Goal: Task Accomplishment & Management: Use online tool/utility

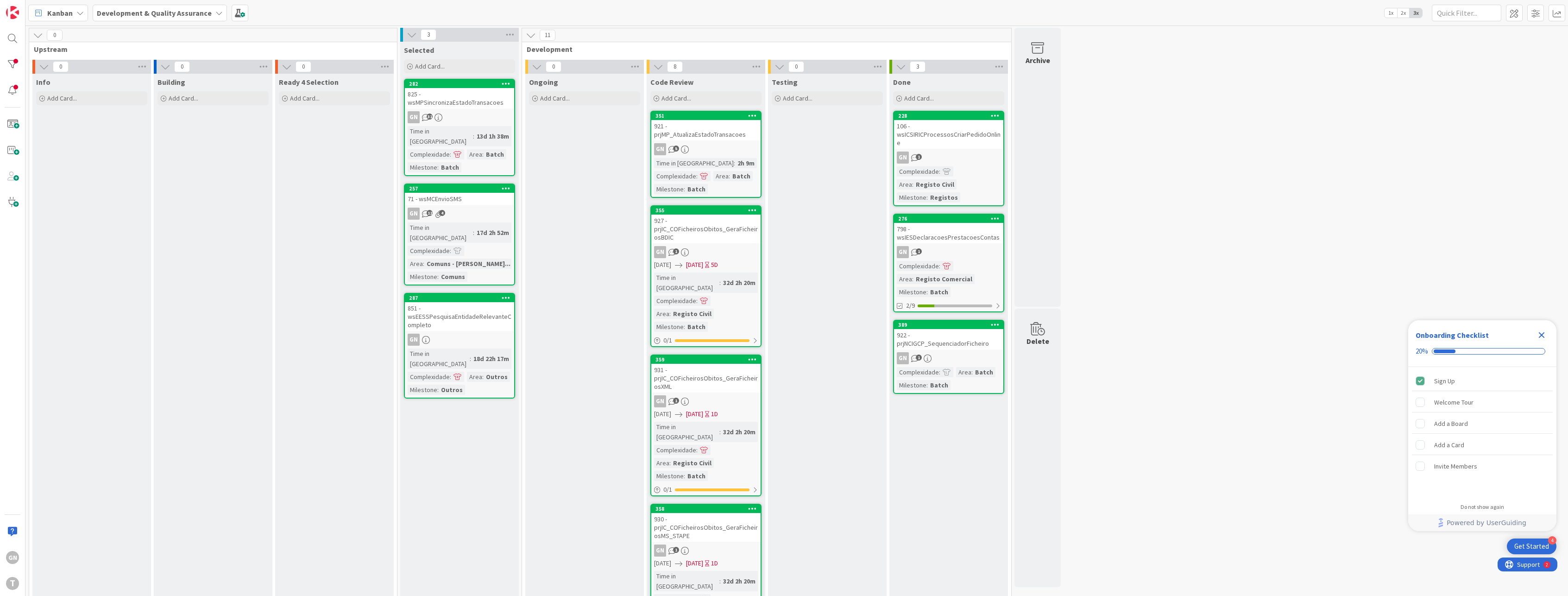
click at [1232, 133] on div "0 Upstream 0 Info Add Card... 0 Building Add Card... 0 Ready 4 Selection Add Ca…" at bounding box center [797, 606] width 1539 height 1155
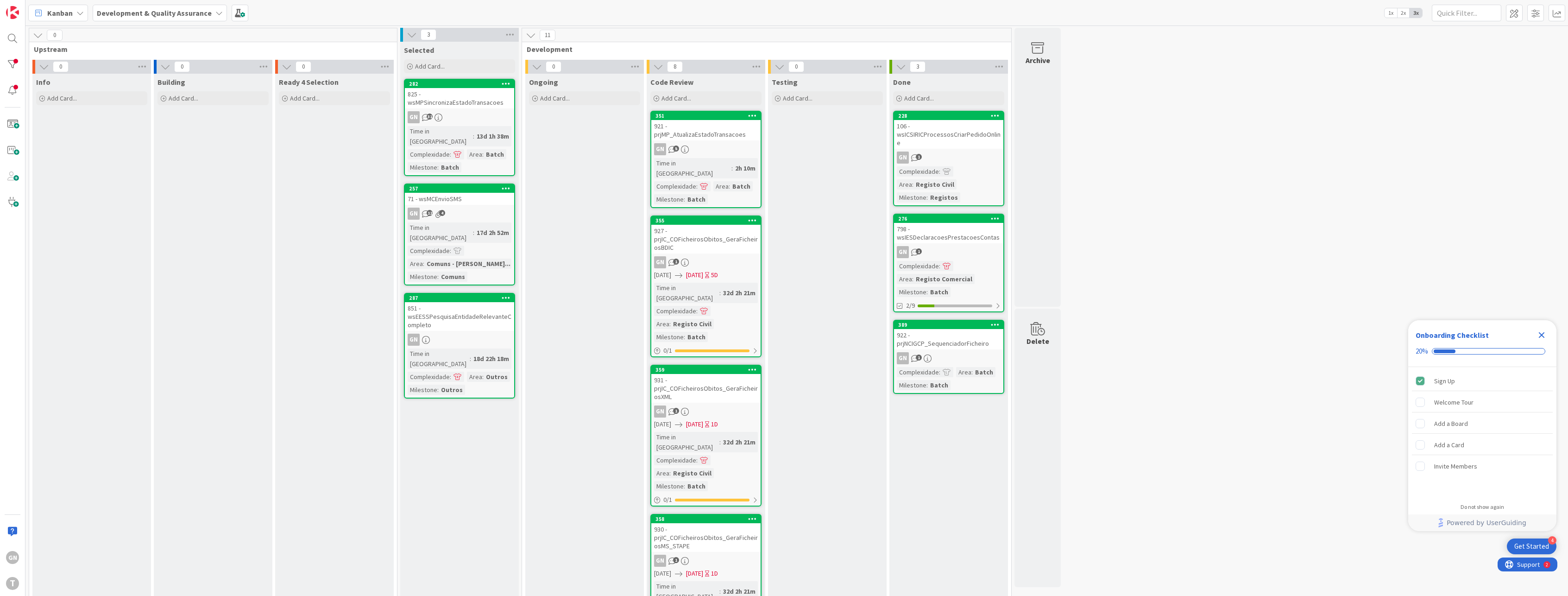
click at [470, 98] on div "825 - wsMPSincronizaEstadoTransacoes" at bounding box center [460, 98] width 110 height 20
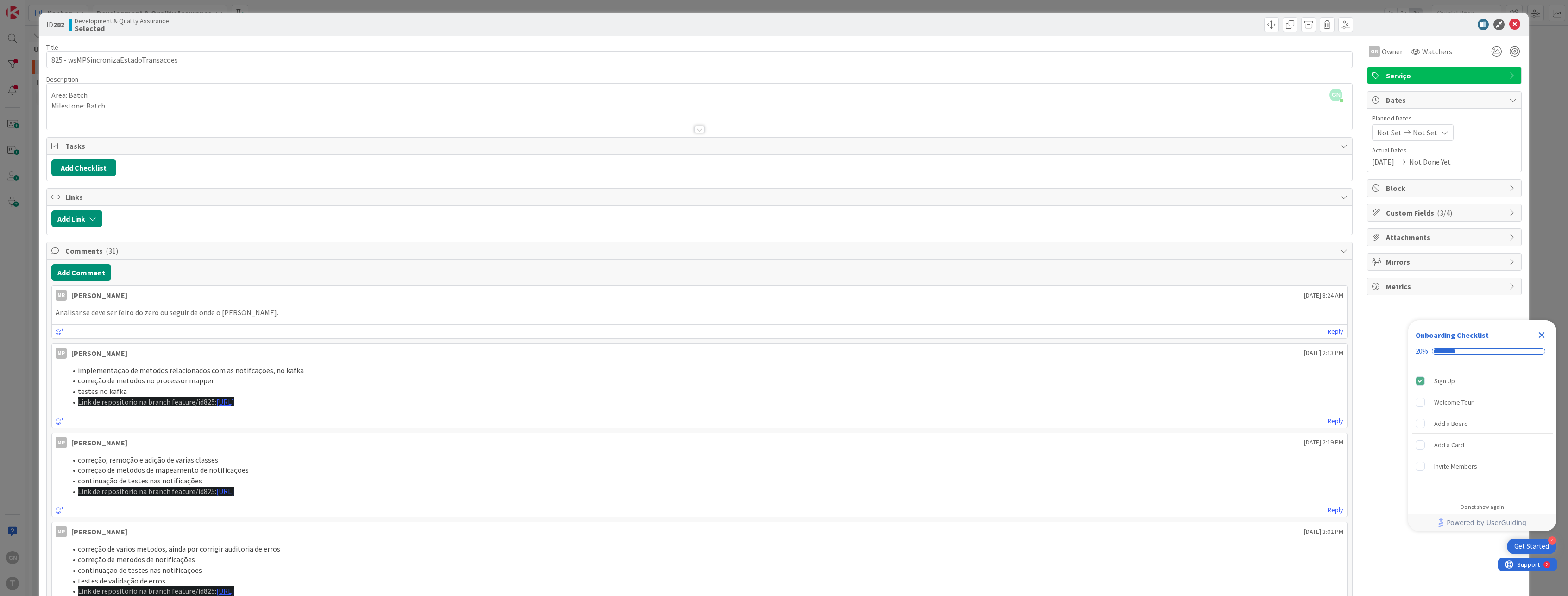
click at [1541, 332] on icon "Close Checklist" at bounding box center [1541, 335] width 11 height 11
